Goal: Transaction & Acquisition: Purchase product/service

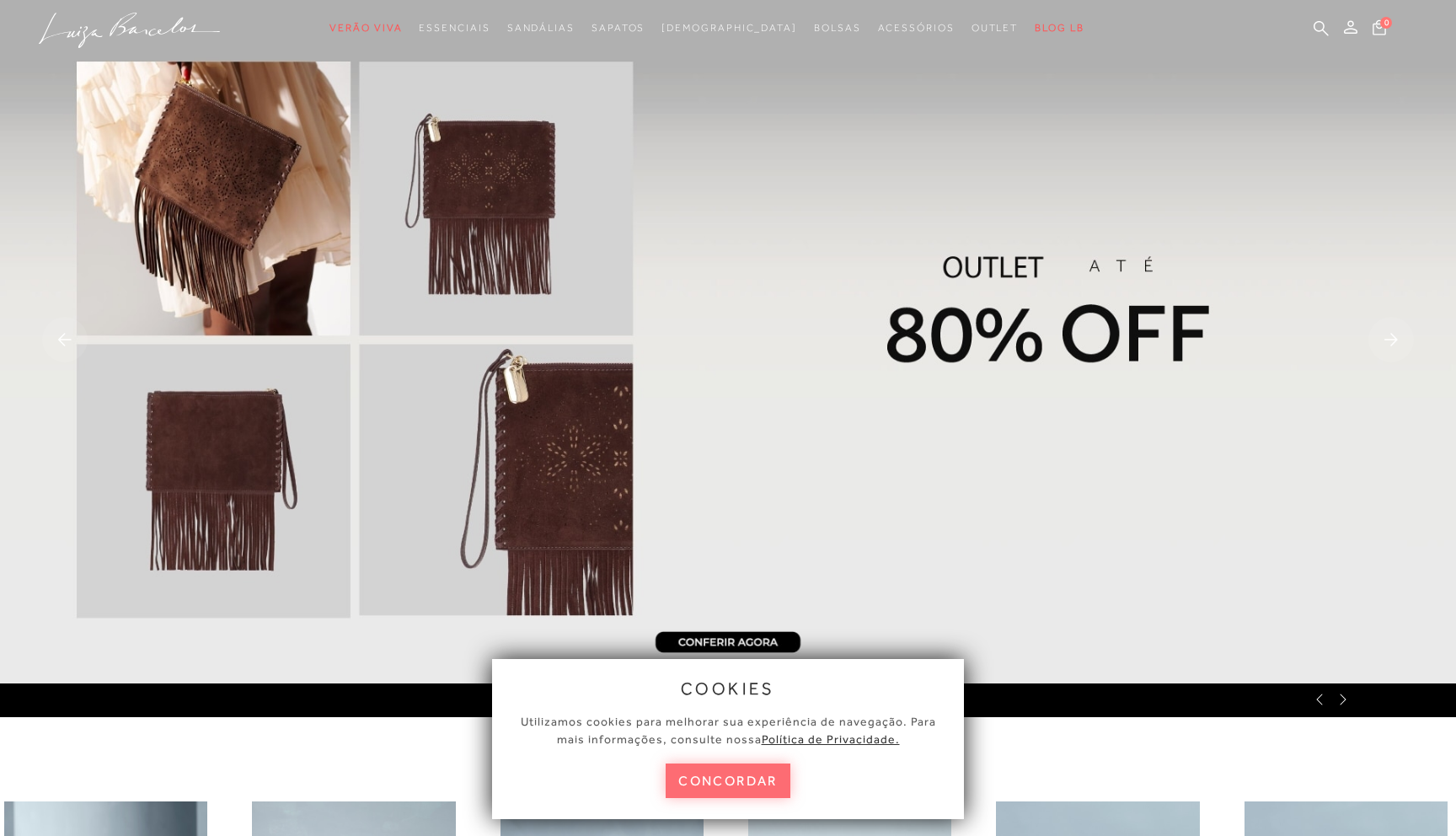
click at [767, 779] on button "concordar" at bounding box center [728, 781] width 125 height 35
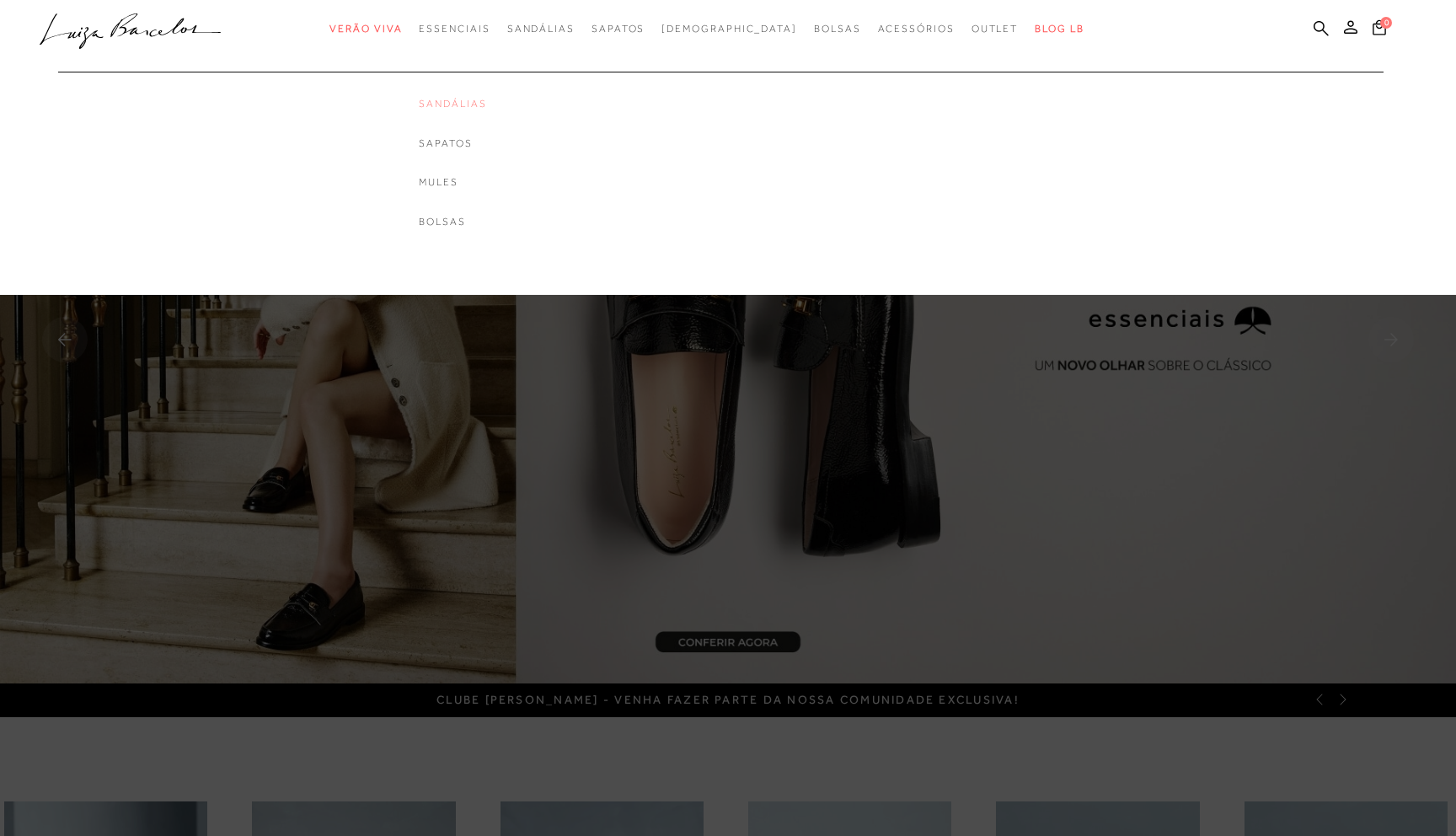
click at [486, 102] on link "Sandálias" at bounding box center [452, 103] width 68 height 14
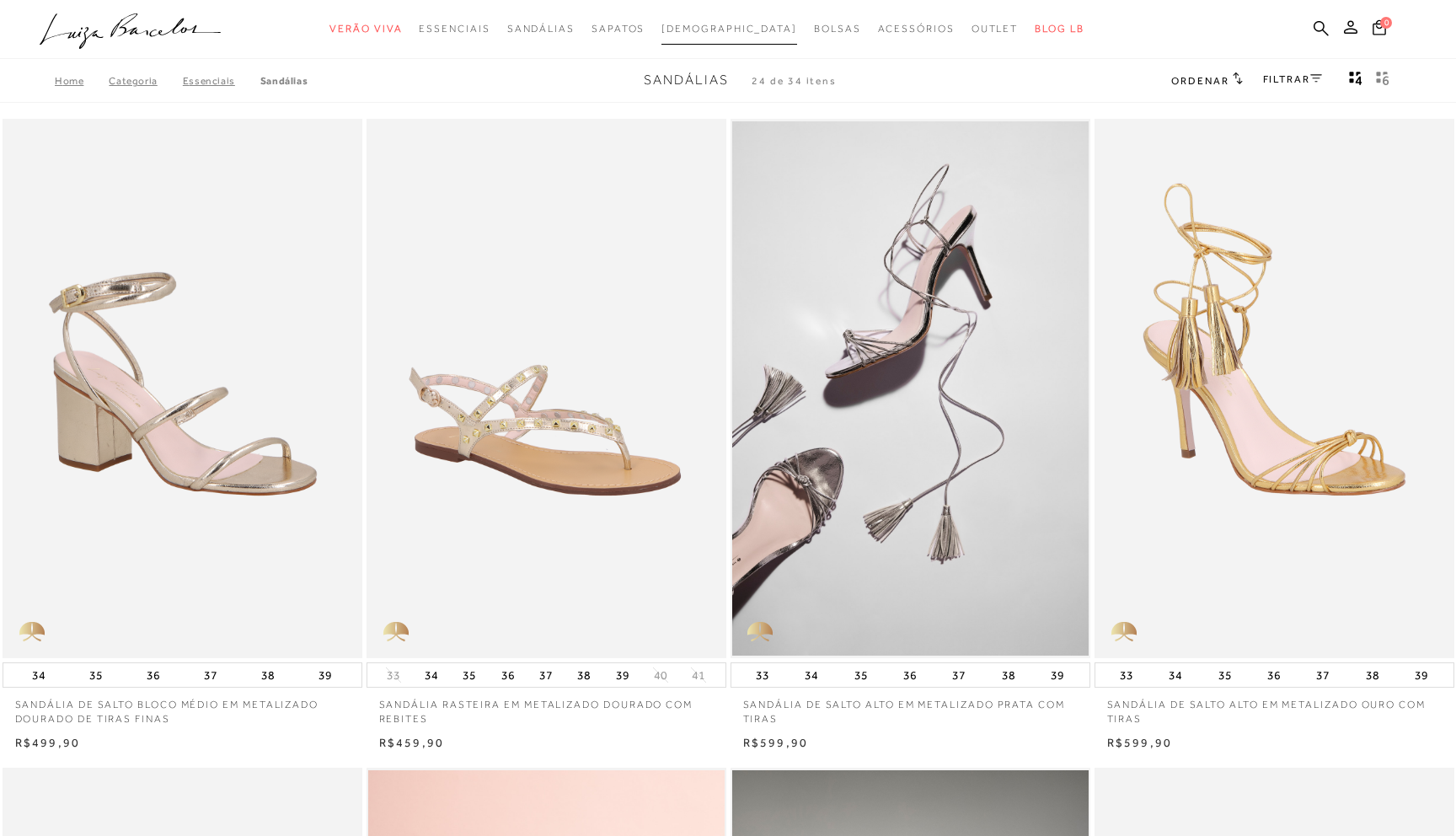
click at [716, 25] on span "[DEMOGRAPHIC_DATA]" at bounding box center [729, 28] width 136 height 12
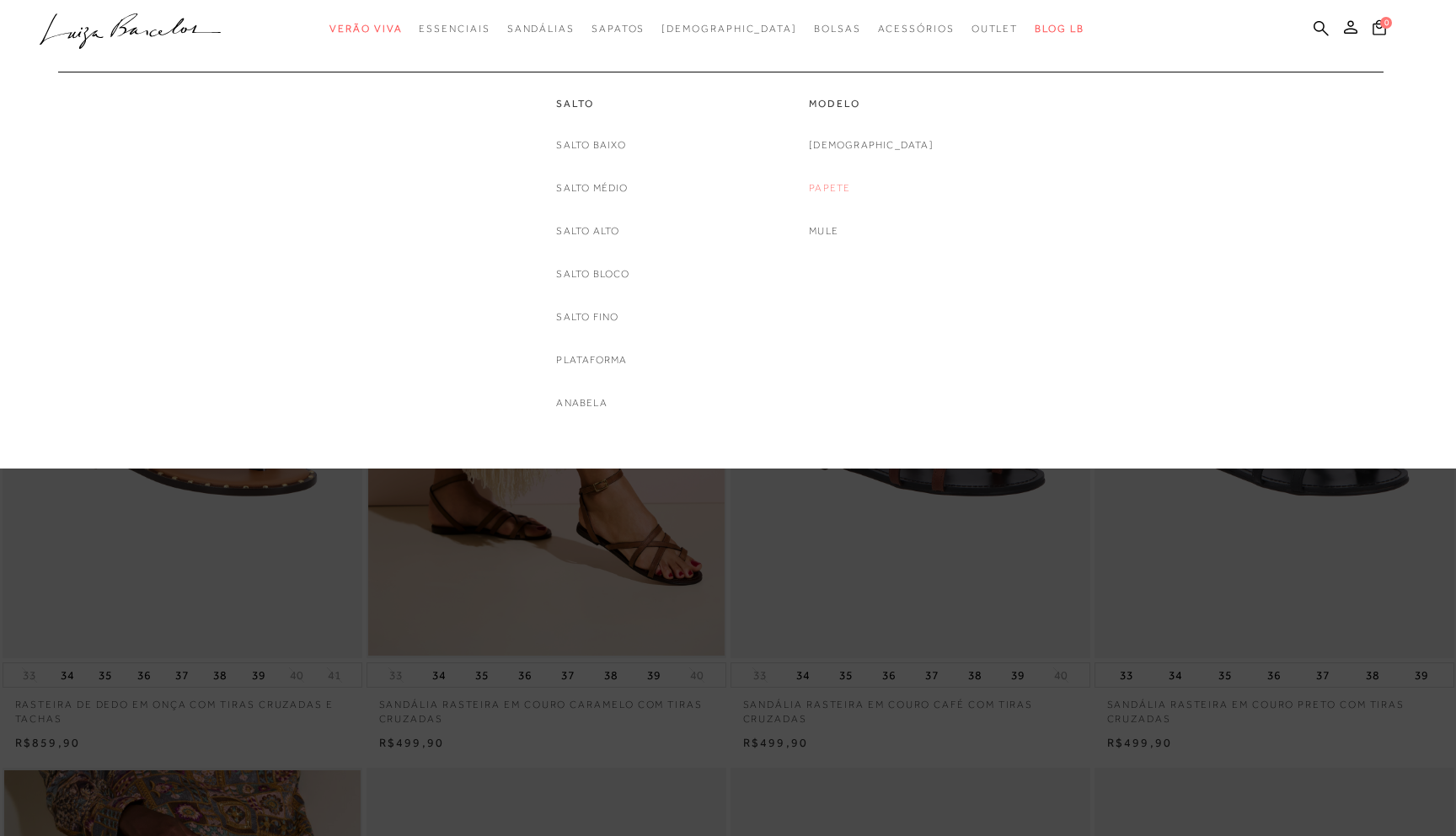
click at [850, 182] on link "Papete" at bounding box center [829, 188] width 41 height 18
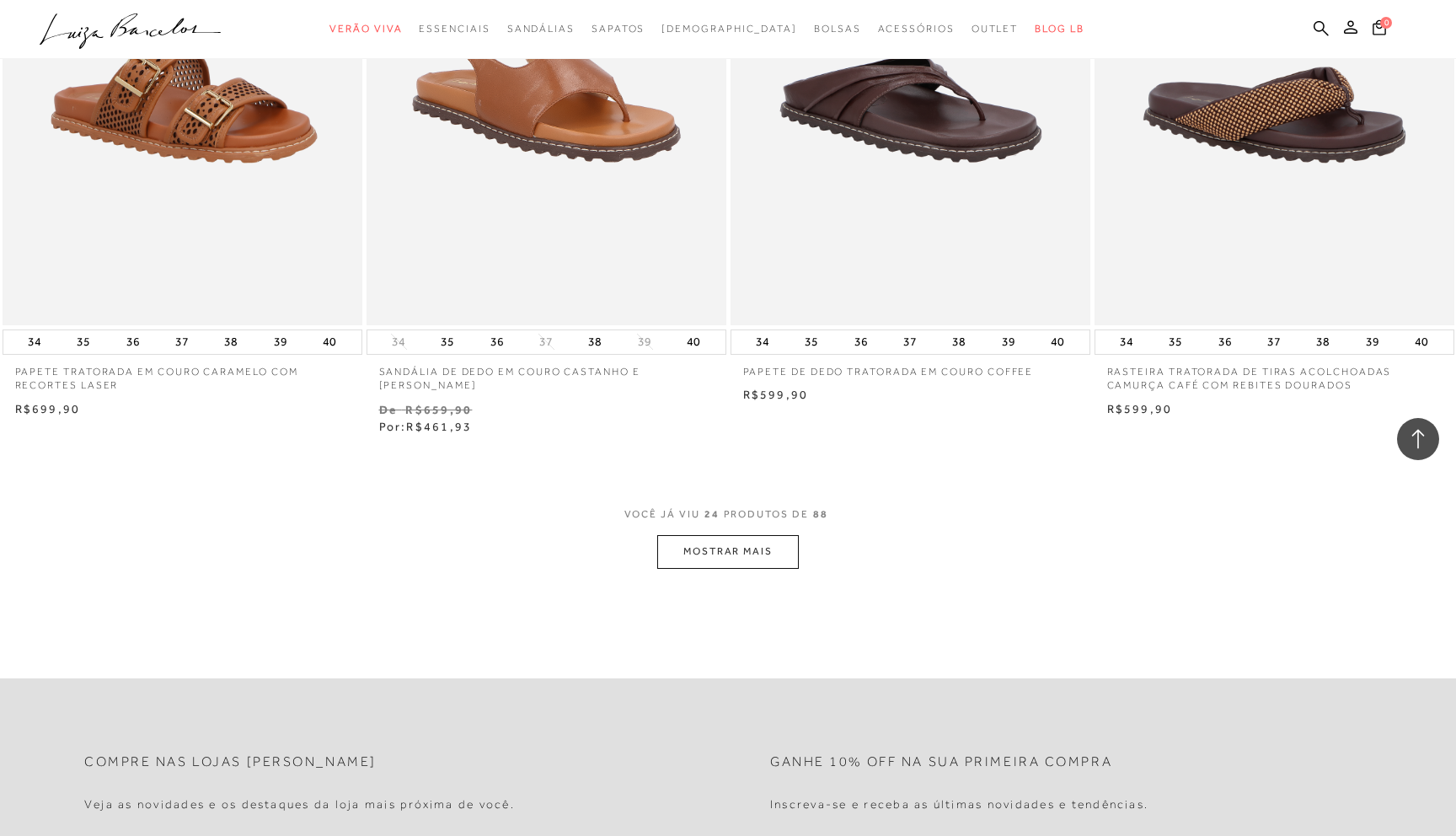
scroll to position [3582, 0]
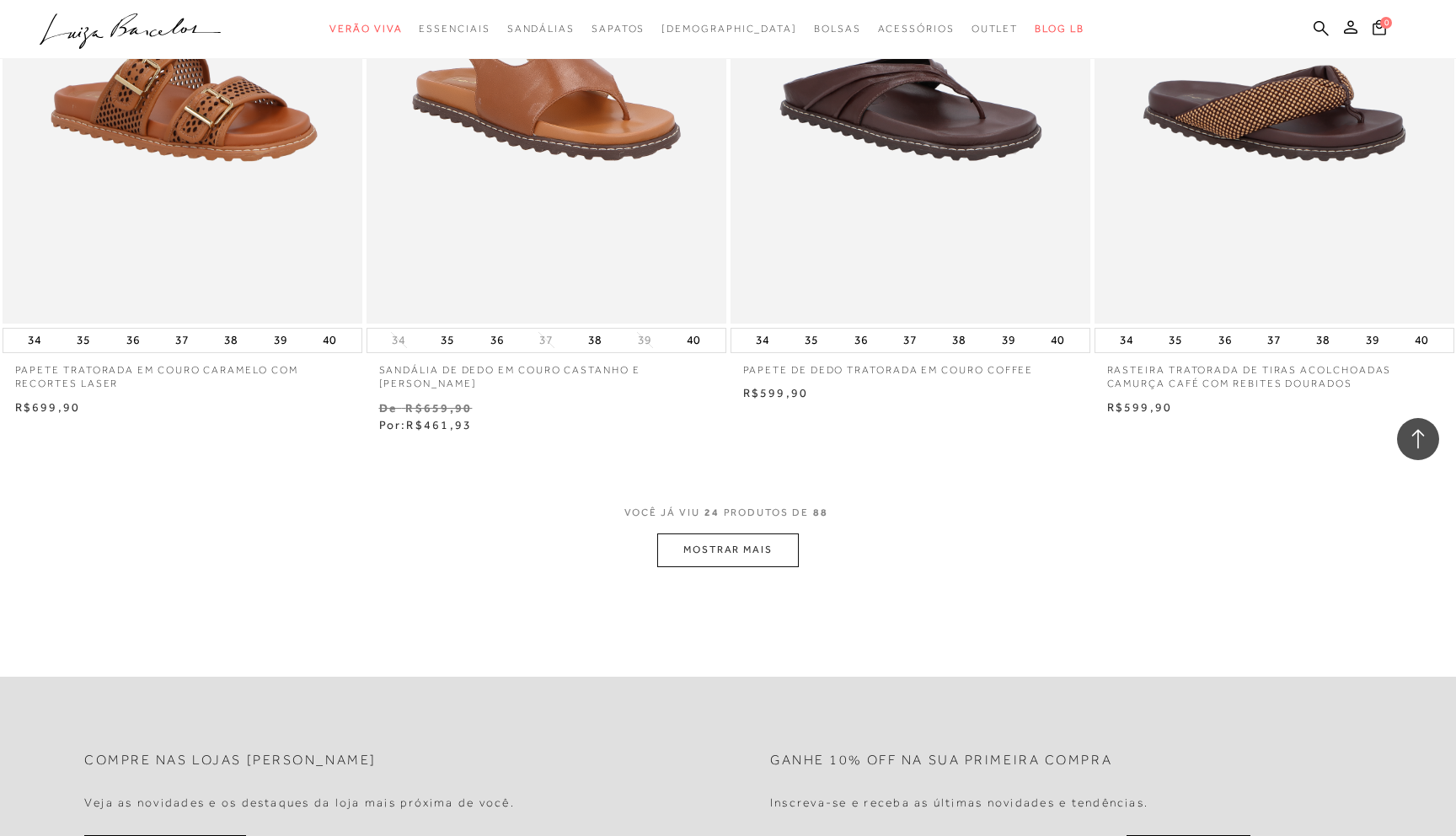
click at [718, 557] on button "MOSTRAR MAIS" at bounding box center [728, 550] width 142 height 33
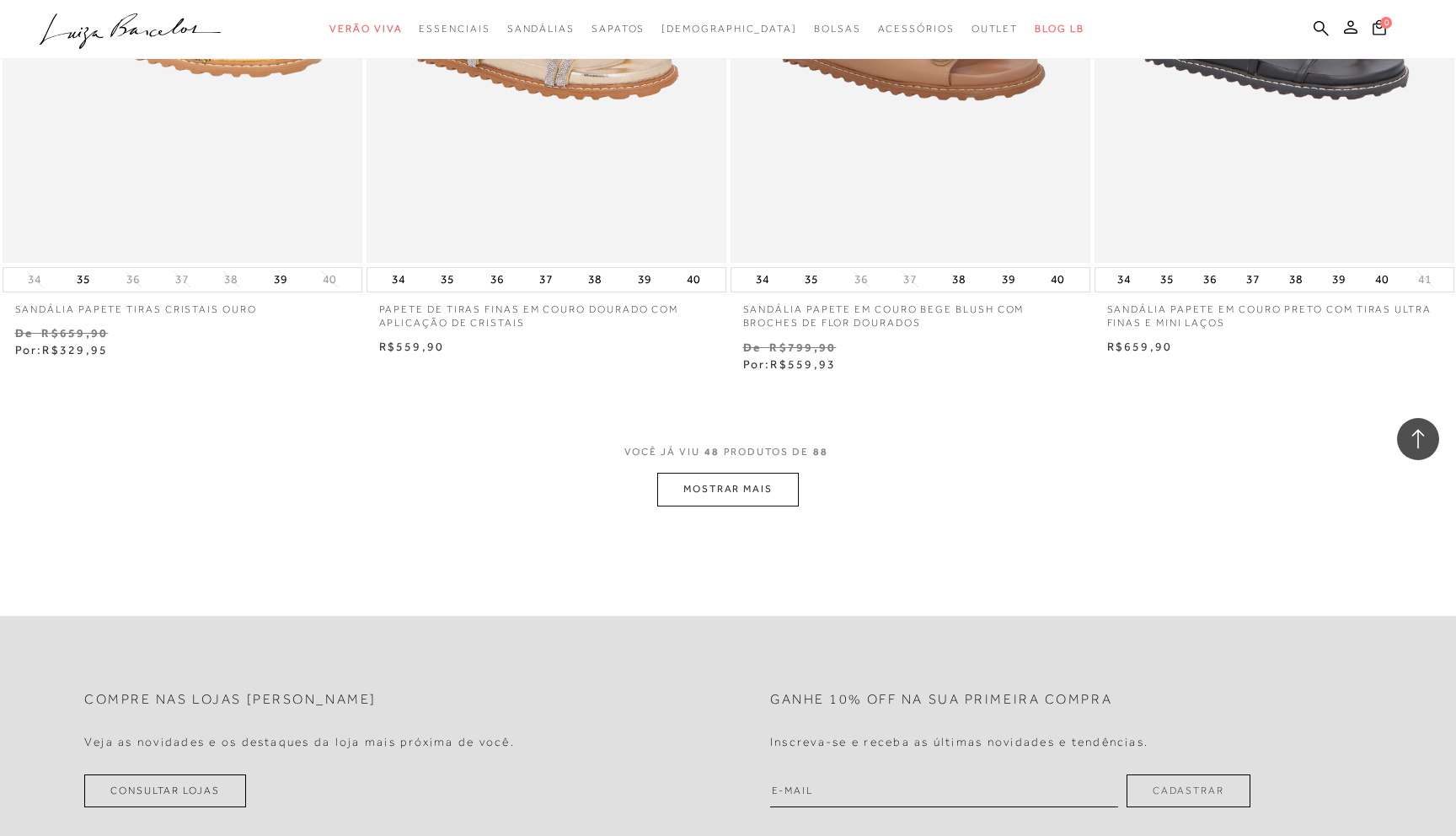
scroll to position [7577, 0]
click at [752, 490] on button "MOSTRAR MAIS" at bounding box center [728, 486] width 142 height 33
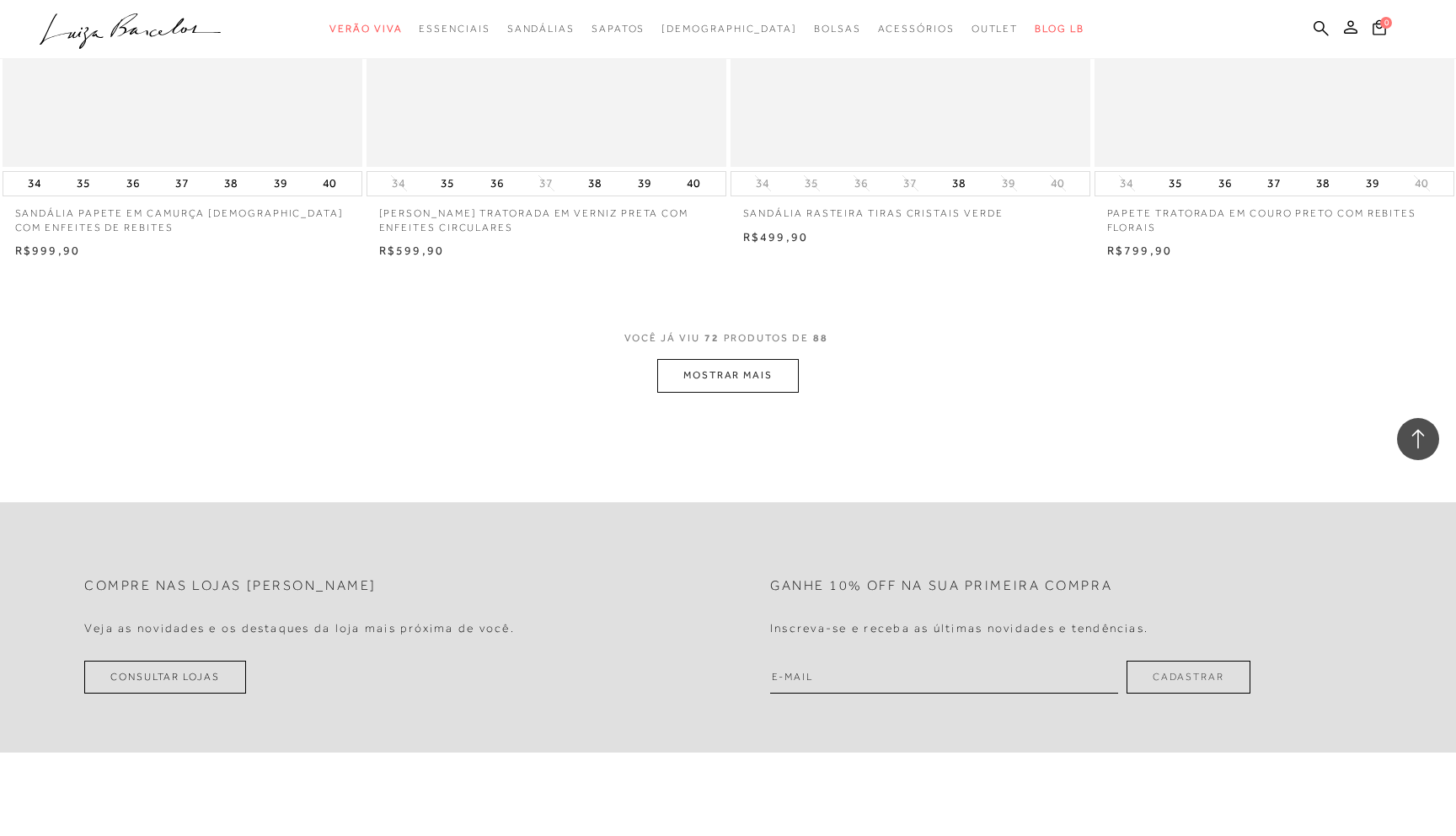
scroll to position [11628, 0]
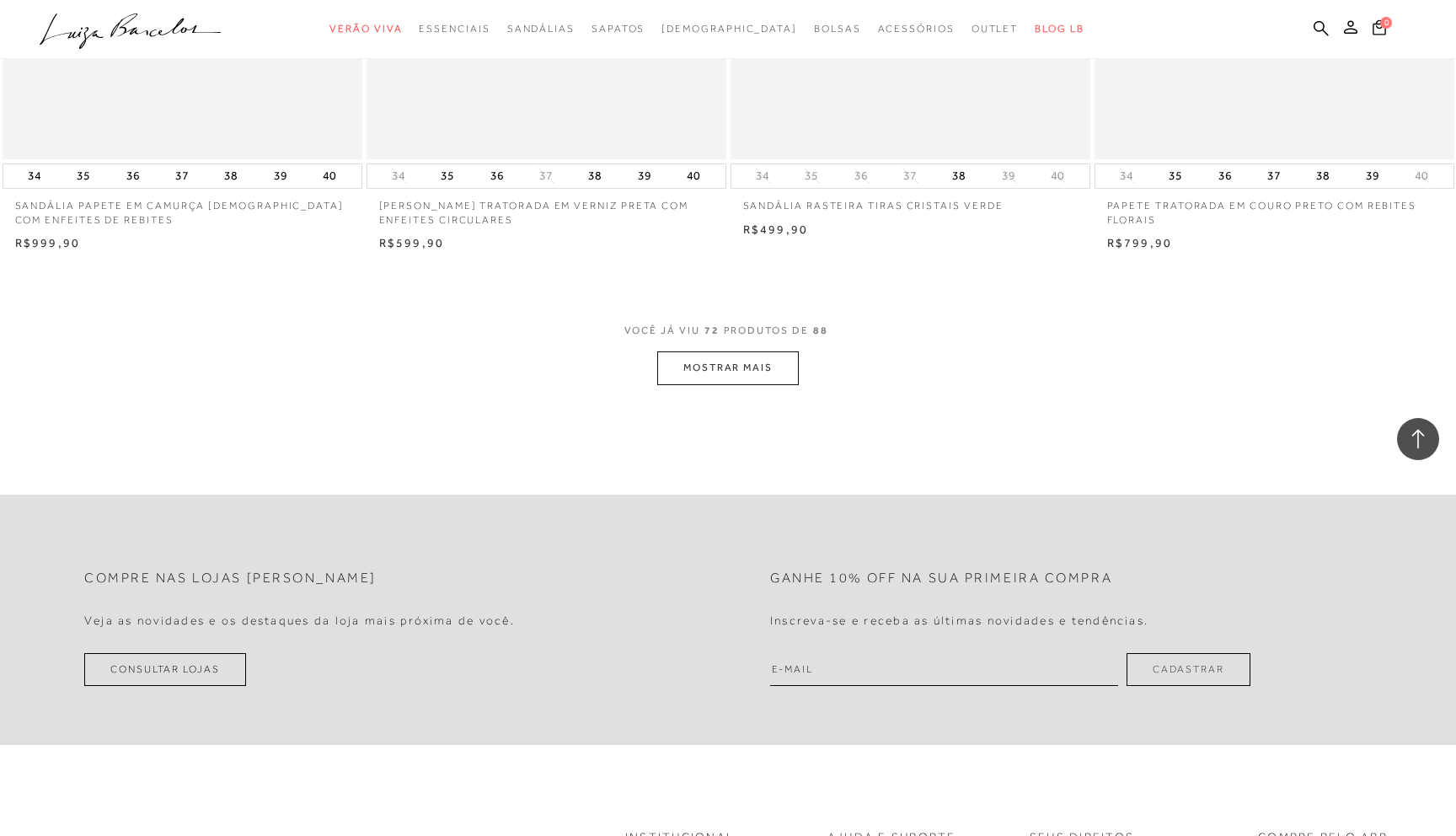
click at [749, 362] on button "MOSTRAR MAIS" at bounding box center [728, 368] width 142 height 33
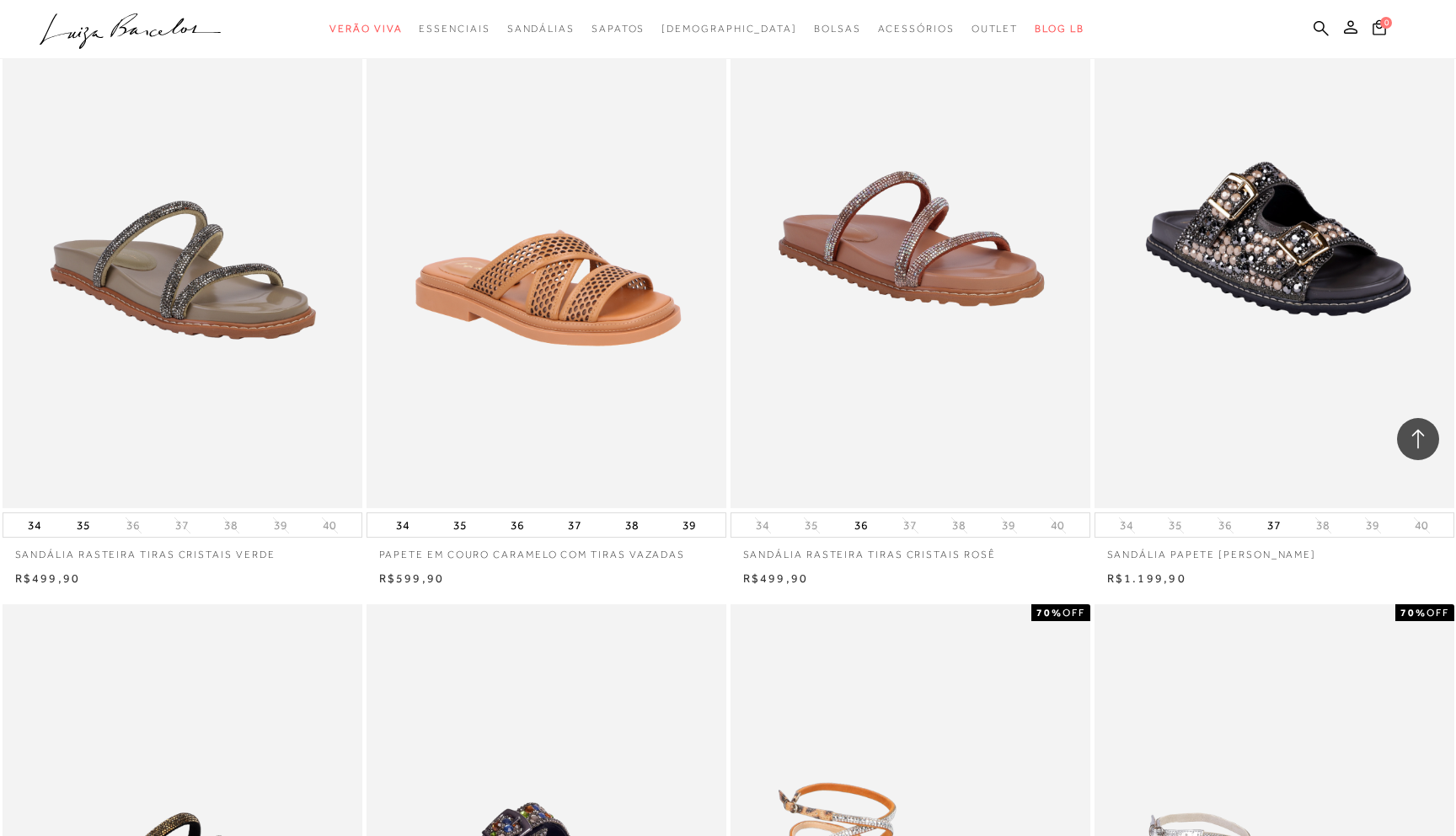
scroll to position [11813, 0]
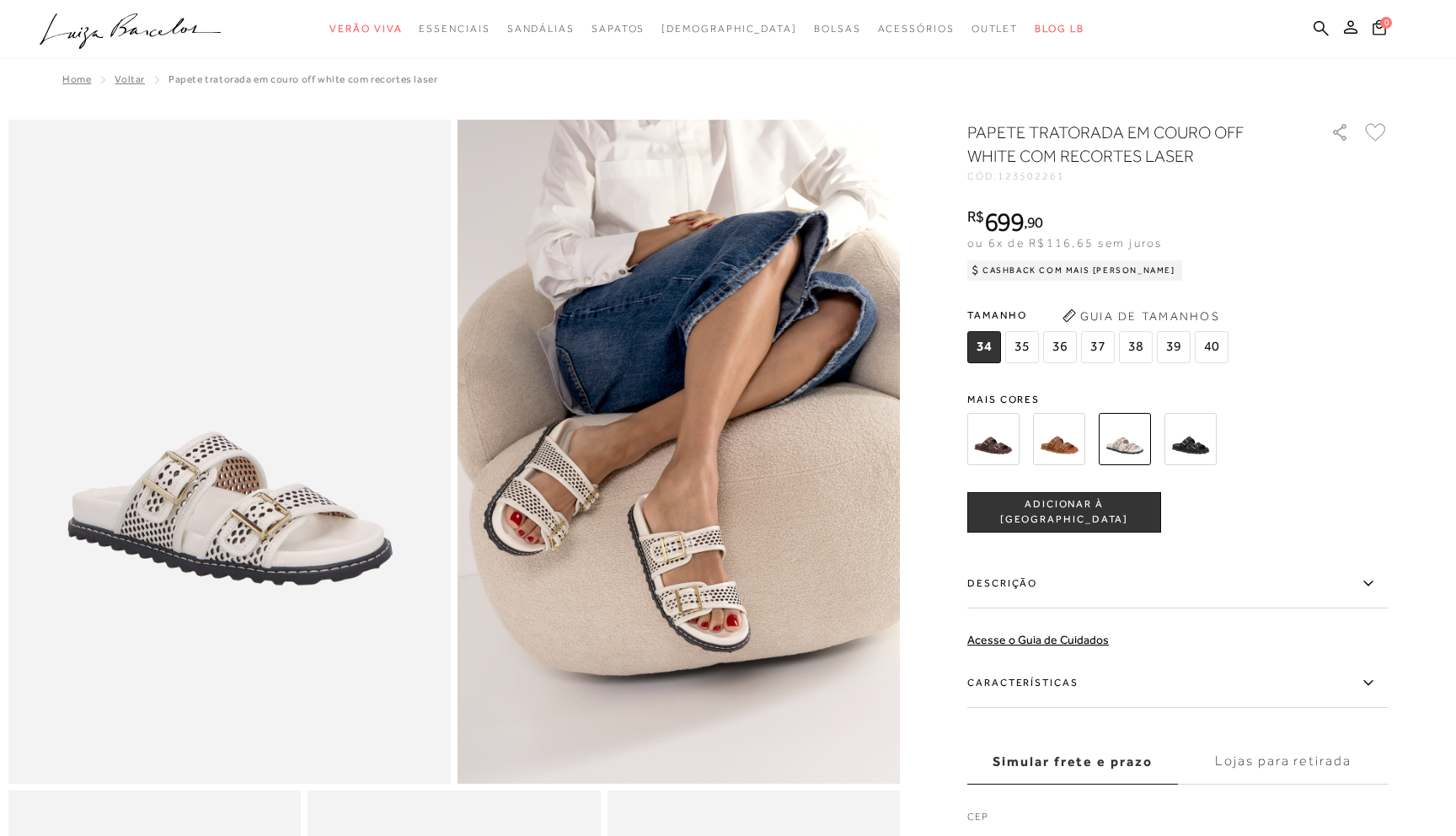
click at [1049, 443] on img at bounding box center [1059, 439] width 53 height 53
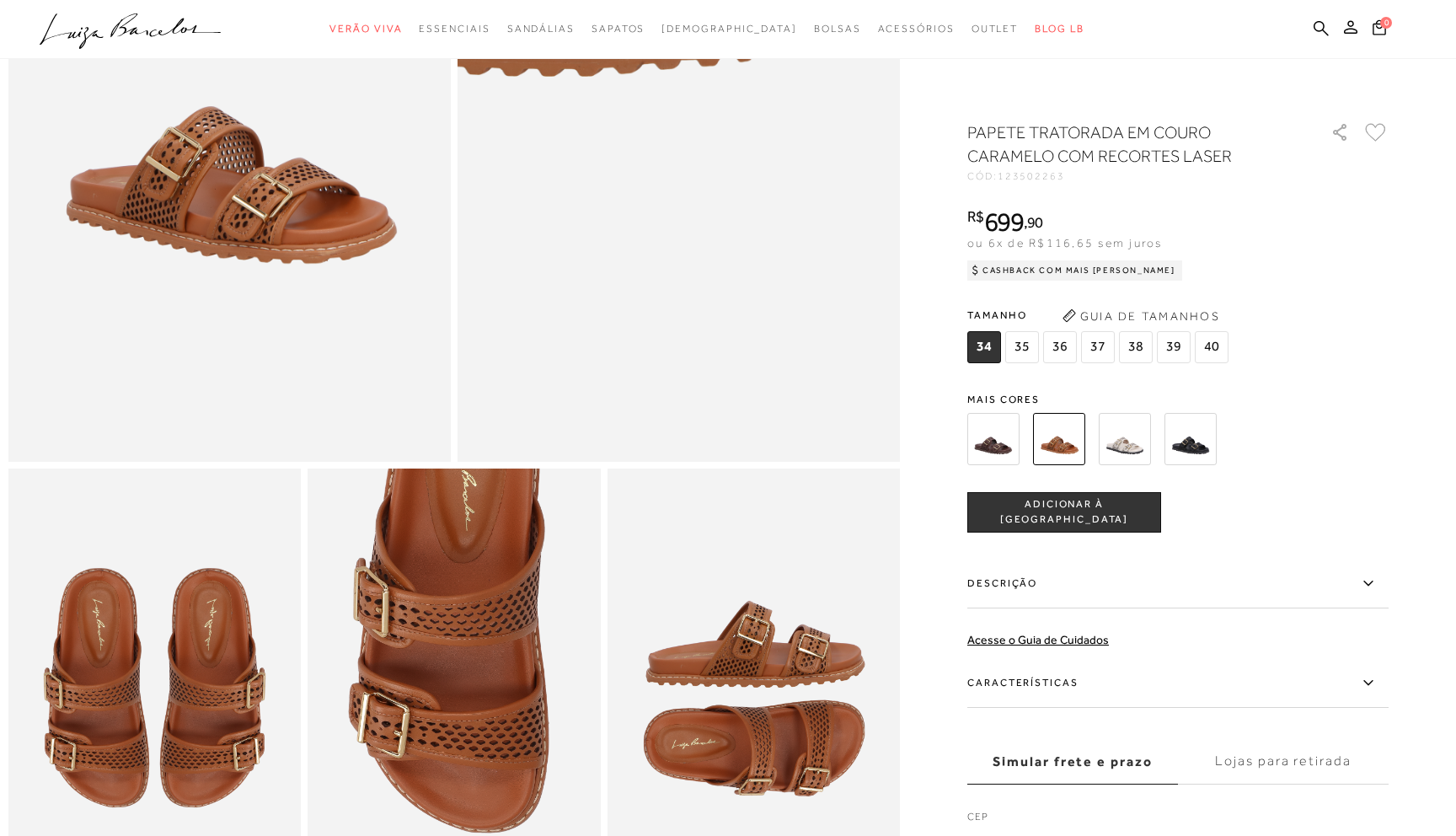
scroll to position [319, 0]
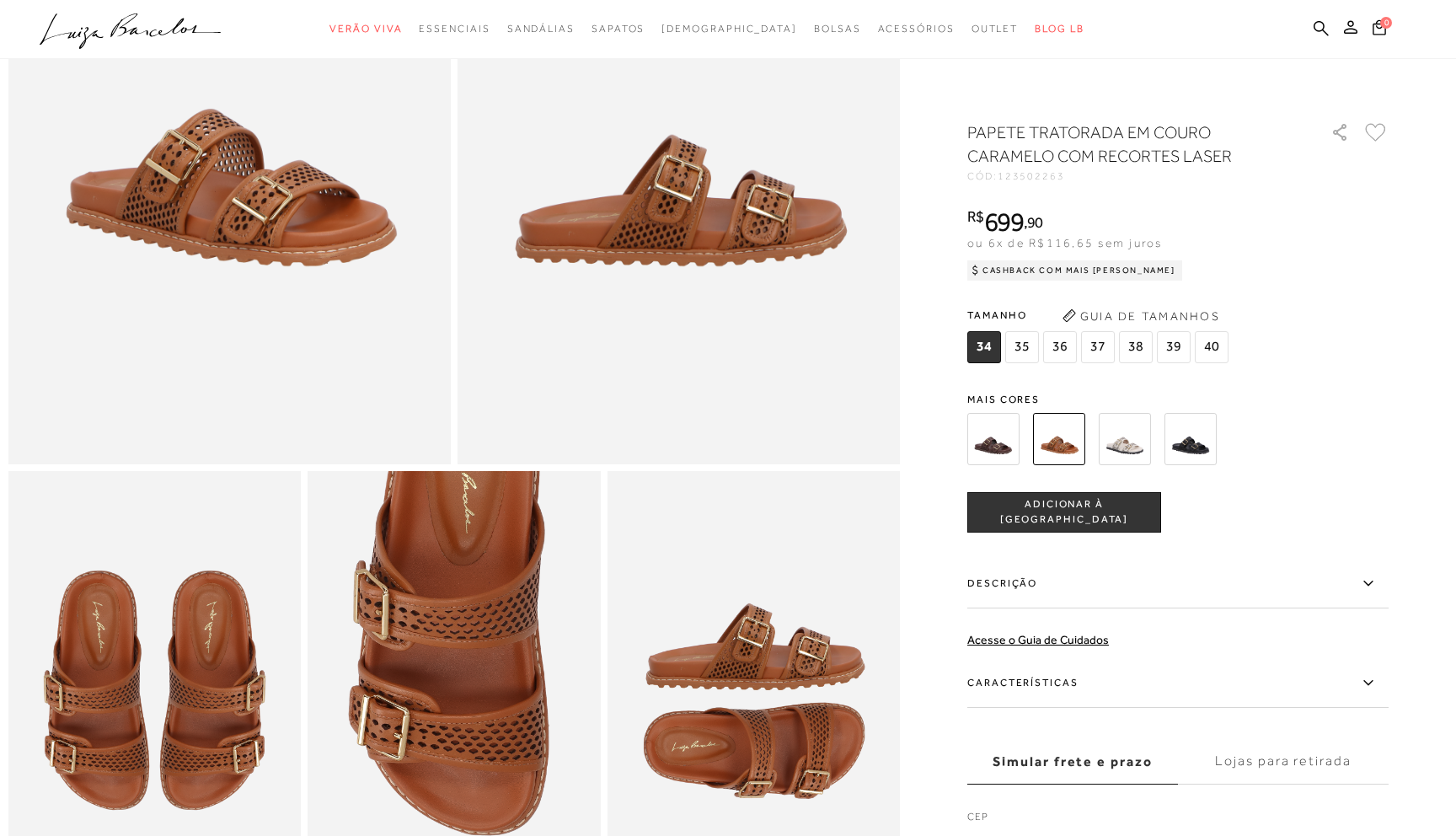
click at [993, 425] on img at bounding box center [993, 439] width 53 height 53
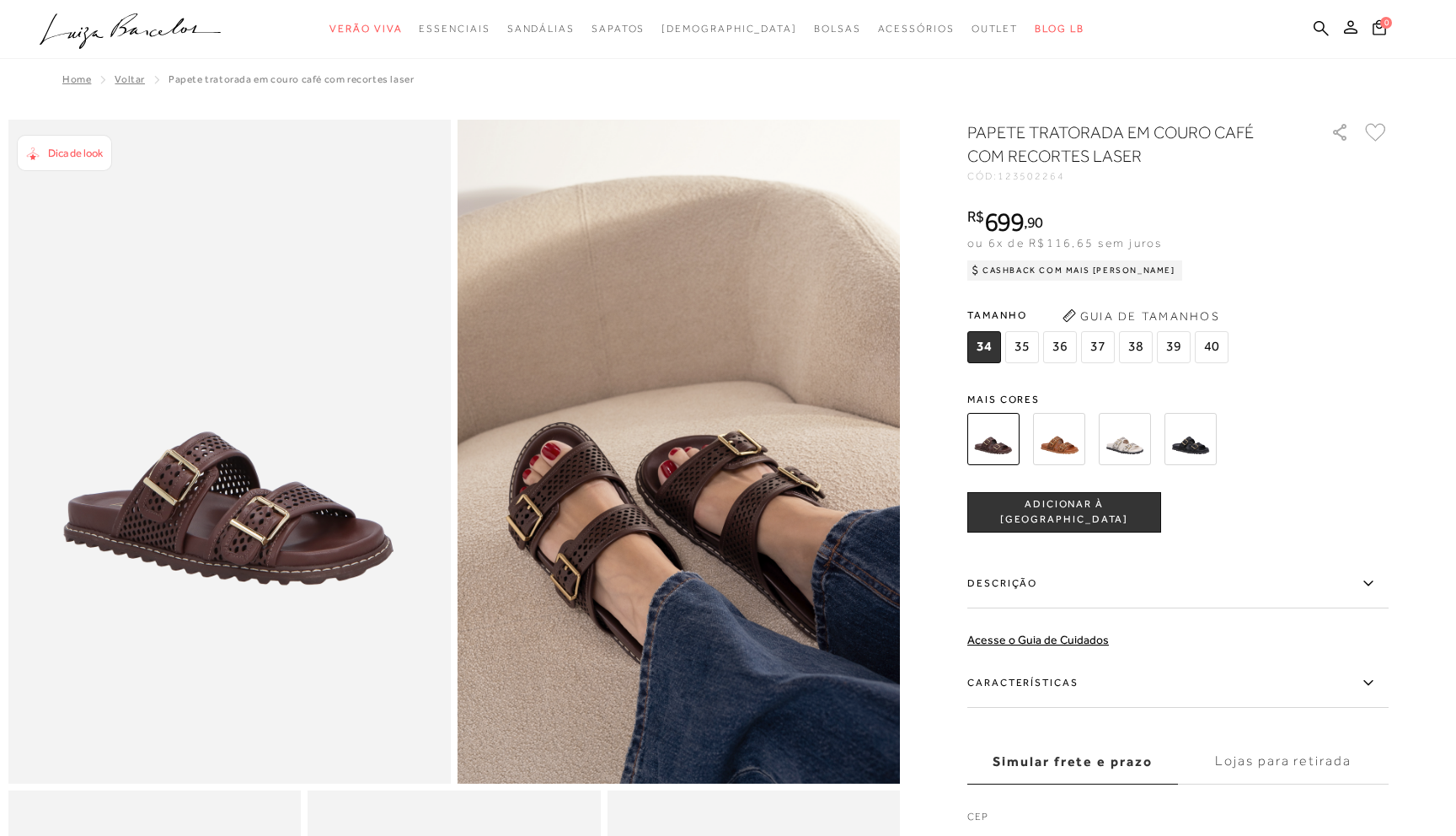
click at [1179, 434] on img at bounding box center [1191, 439] width 53 height 53
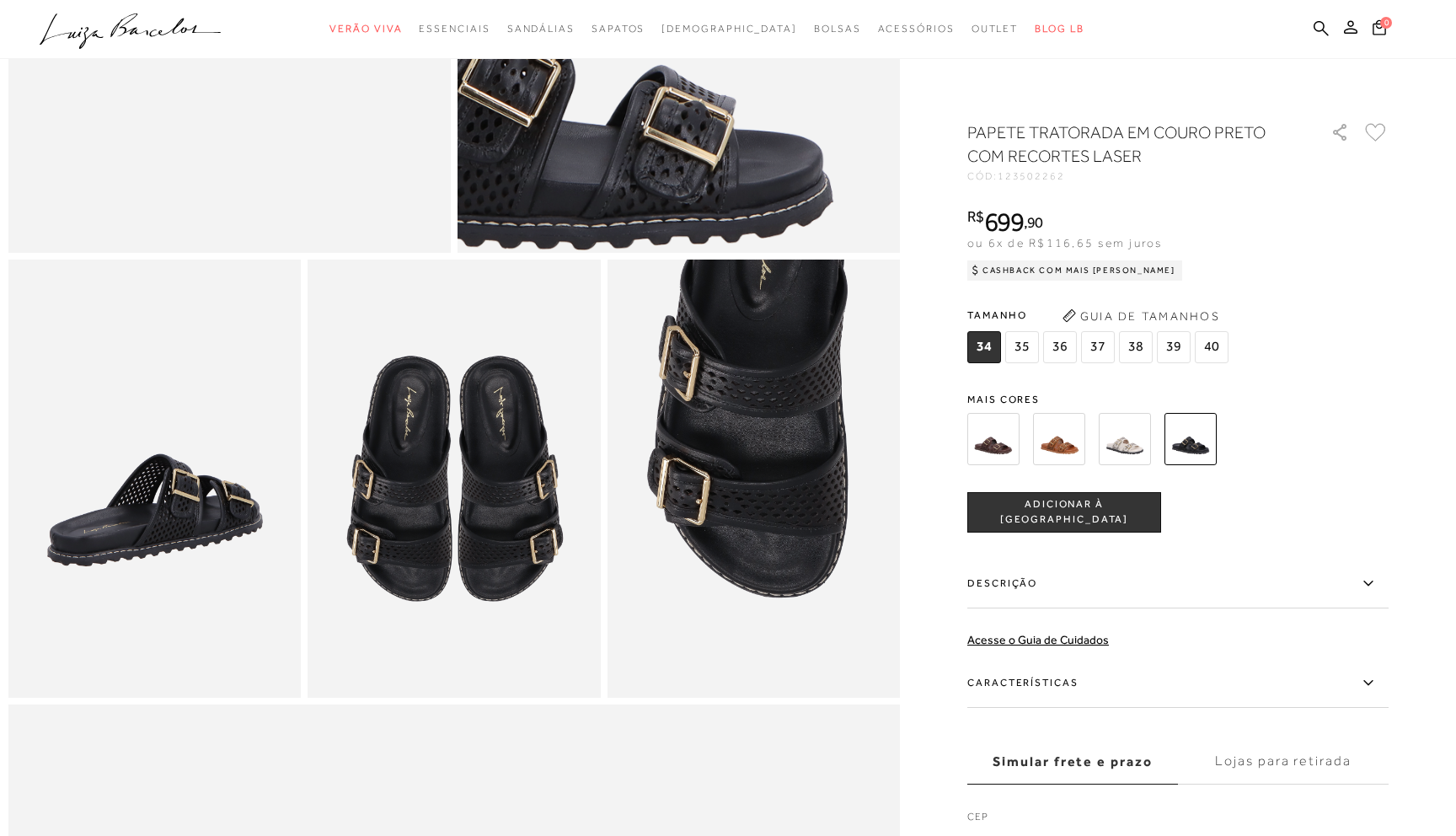
scroll to position [532, 0]
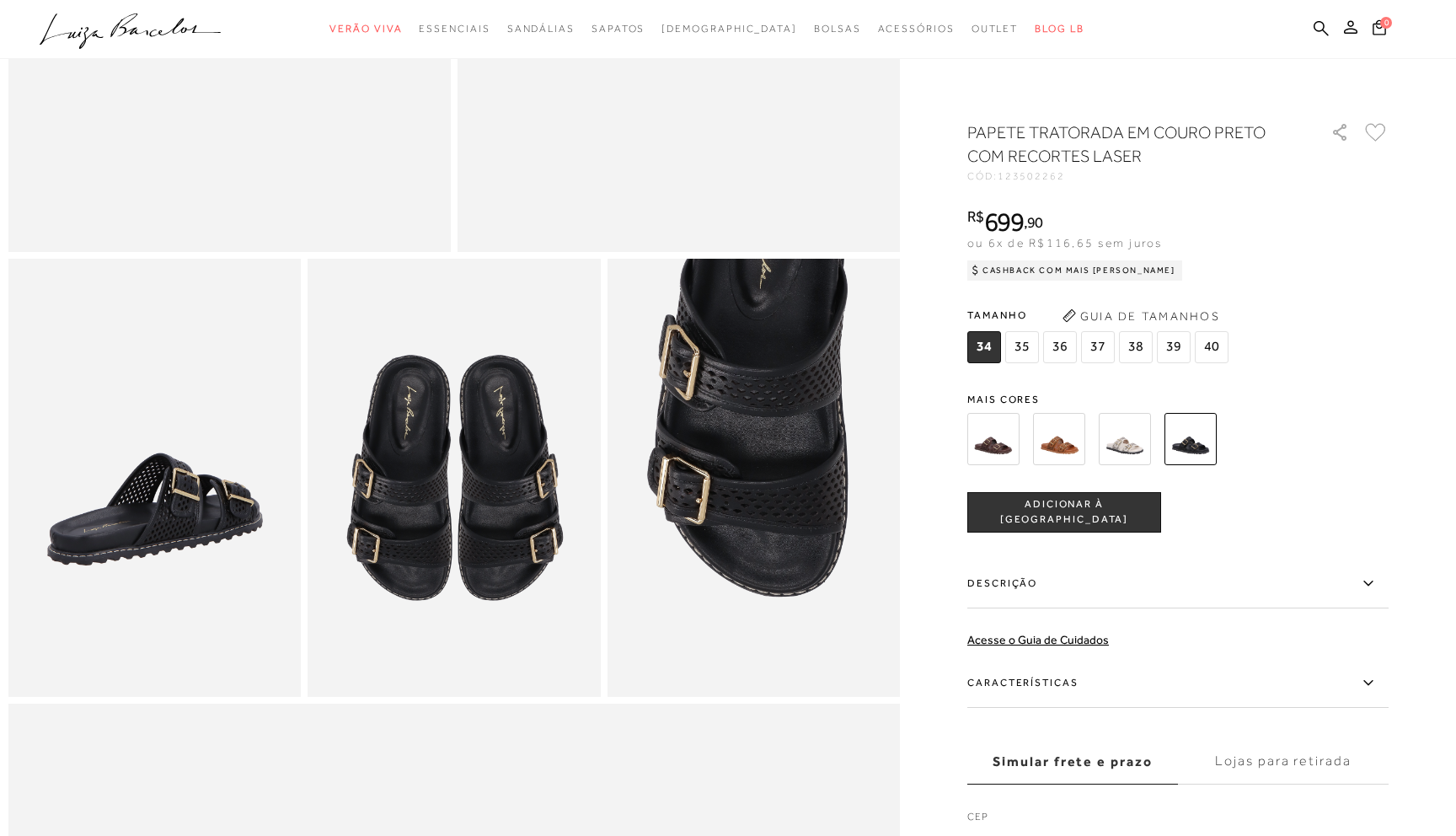
click at [1109, 440] on img at bounding box center [1125, 439] width 53 height 53
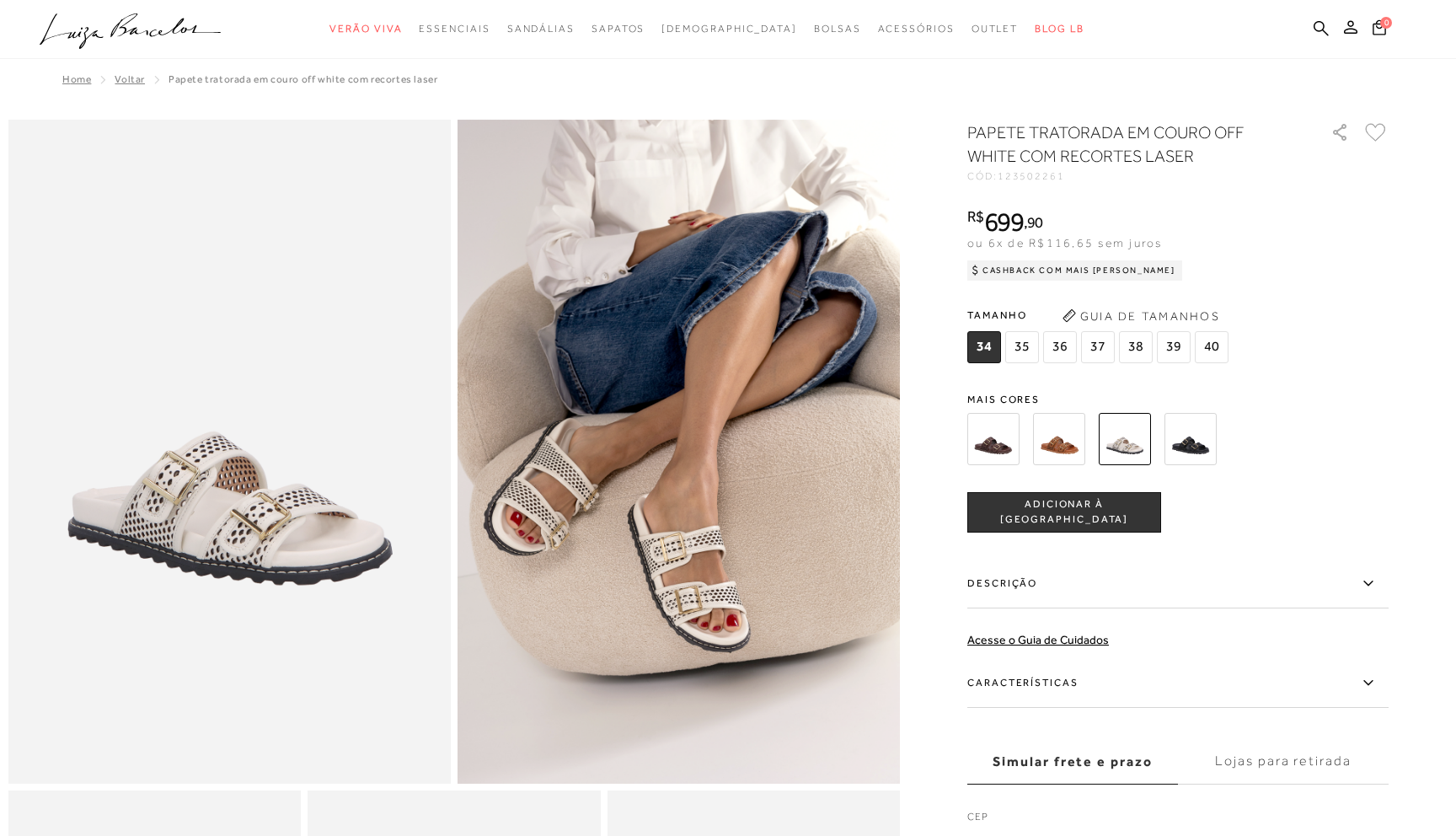
click at [1090, 342] on span "37" at bounding box center [1098, 347] width 34 height 32
